Goal: Information Seeking & Learning: Learn about a topic

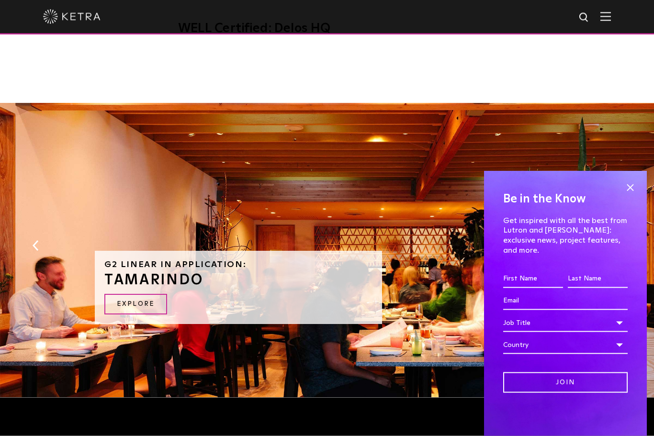
scroll to position [820, 0]
click at [132, 294] on link "EXPLORE" at bounding box center [135, 304] width 63 height 21
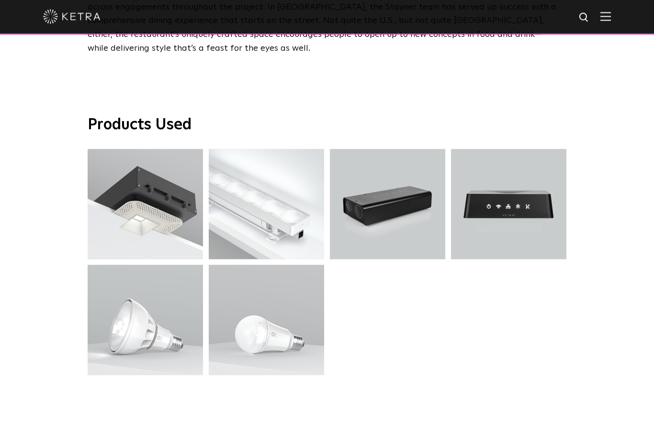
scroll to position [2284, 0]
click at [513, 199] on div "N4 Hub" at bounding box center [508, 204] width 31 height 10
click at [509, 199] on div "N4 Hub" at bounding box center [508, 204] width 31 height 10
